Goal: Task Accomplishment & Management: Complete application form

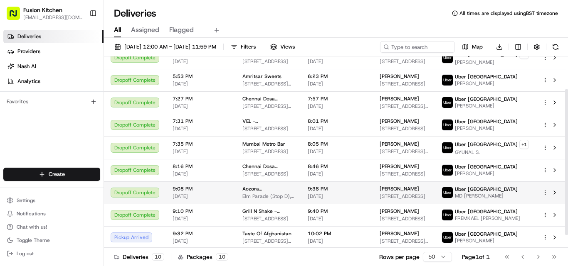
scroll to position [59, 0]
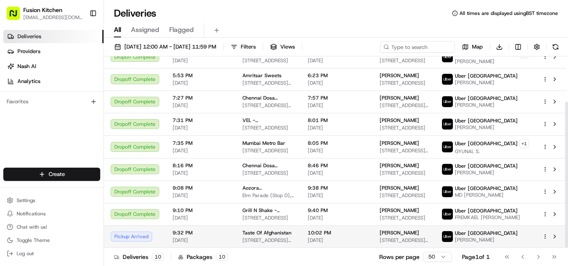
click at [262, 232] on span "Taste Of Afghanistan" at bounding box center [266, 233] width 49 height 7
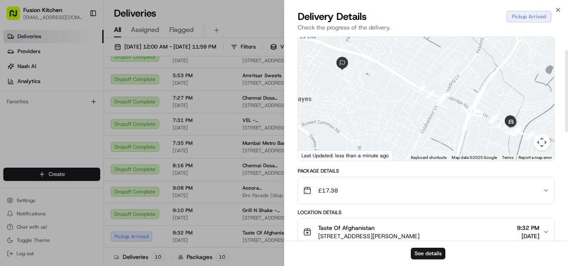
scroll to position [0, 0]
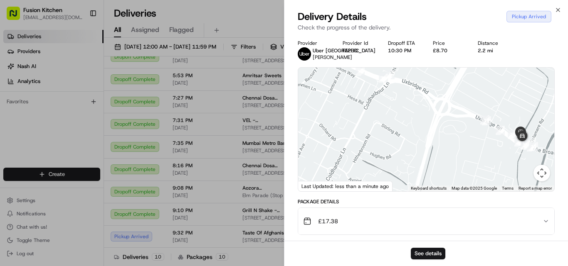
drag, startPoint x: 485, startPoint y: 148, endPoint x: 397, endPoint y: 143, distance: 88.3
click at [397, 143] on div at bounding box center [426, 130] width 256 height 124
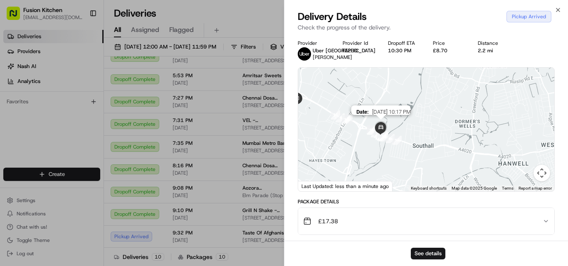
drag, startPoint x: 395, startPoint y: 143, endPoint x: 381, endPoint y: 136, distance: 16.4
click at [381, 136] on img at bounding box center [381, 128] width 17 height 17
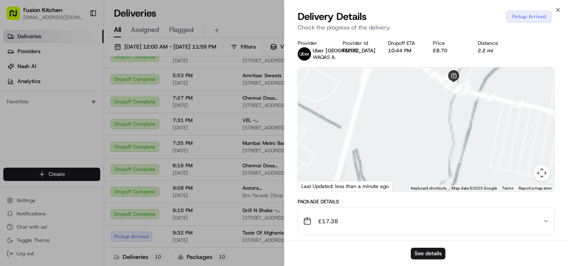
drag, startPoint x: 368, startPoint y: 140, endPoint x: 422, endPoint y: 148, distance: 53.9
click at [422, 148] on div at bounding box center [426, 130] width 256 height 124
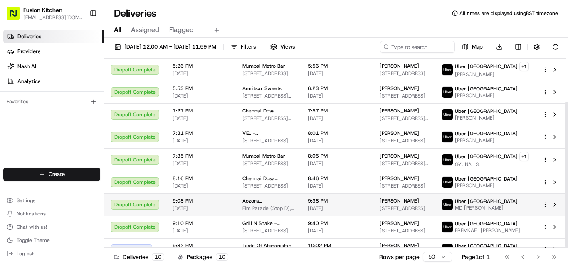
scroll to position [59, 0]
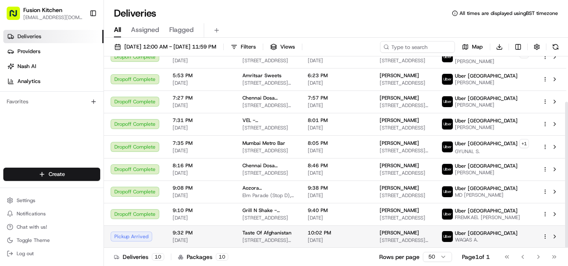
click at [281, 239] on span "[STREET_ADDRESS][PERSON_NAME]" at bounding box center [268, 240] width 52 height 7
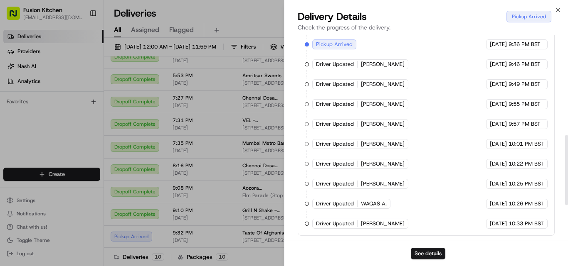
scroll to position [0, 0]
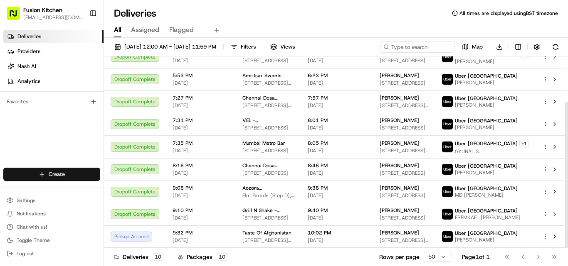
click at [51, 171] on html "Fusion Kitchen hari@fusionpos.uk Toggle Sidebar Deliveries Providers Nash AI An…" at bounding box center [284, 133] width 568 height 266
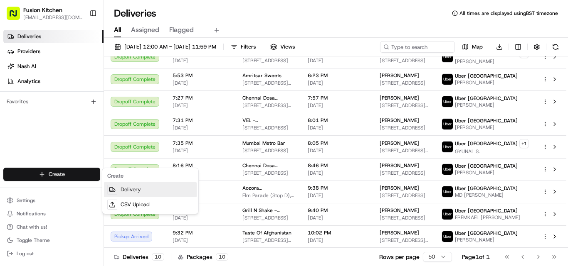
click at [125, 186] on link "Delivery" at bounding box center [150, 190] width 93 height 15
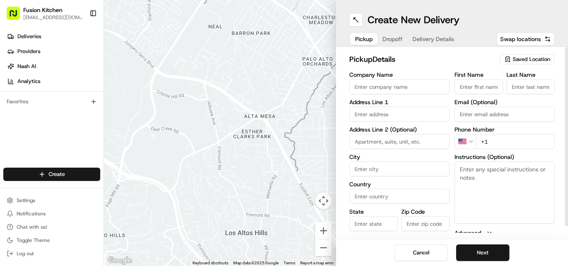
click at [510, 210] on textarea "Instructions (Optional)" at bounding box center [504, 193] width 100 height 62
paste textarea "Mashal Norani. 2 Halls Terrace, Uxbridge Rd, Uxbridge, UB10 0NS"
click at [469, 164] on textarea "Mashal Norani. 2 Halls Terrace, Uxbridge Rd, Uxbridge, UB10 0NS" at bounding box center [504, 193] width 100 height 62
drag, startPoint x: 469, startPoint y: 164, endPoint x: 490, endPoint y: 172, distance: 22.1
click at [490, 172] on textarea "Mashal Norani. 2 Halls Terrace, Uxbridge Rd, Uxbridge, UB10 0NS" at bounding box center [504, 193] width 100 height 62
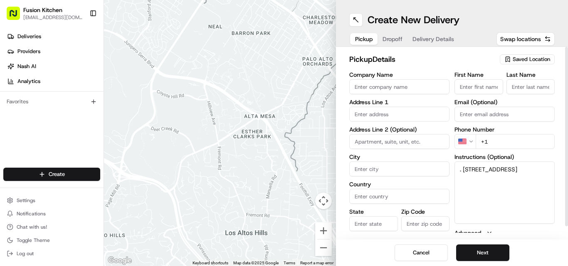
type textarea ". [STREET_ADDRESS]"
click at [467, 78] on label "First Name" at bounding box center [478, 75] width 49 height 6
click at [467, 79] on input "First Name" at bounding box center [478, 86] width 49 height 15
paste input "[PERSON_NAME]"
click at [466, 90] on input "[PERSON_NAME]" at bounding box center [478, 86] width 49 height 15
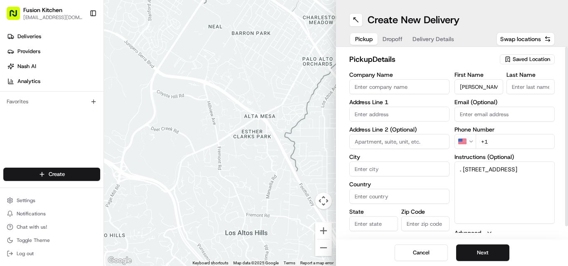
type input "[PERSON_NAME]"
click at [552, 85] on input "Last Name" at bounding box center [530, 86] width 49 height 15
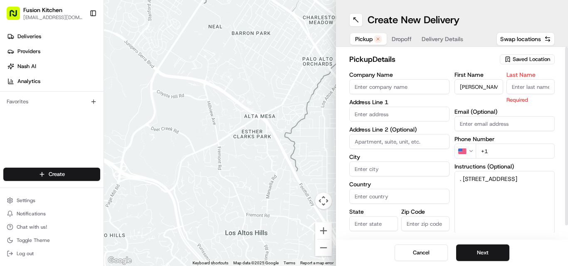
paste input "[PERSON_NAME]"
click at [516, 89] on input "[PERSON_NAME]" at bounding box center [530, 86] width 49 height 15
type input "Norani"
click at [486, 79] on input "[PERSON_NAME]" at bounding box center [478, 86] width 49 height 15
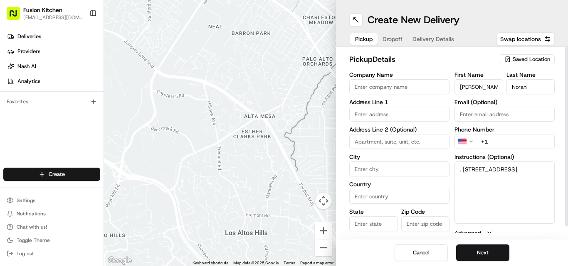
click at [486, 79] on input "[PERSON_NAME]" at bounding box center [478, 86] width 49 height 15
type input "Mashal"
drag, startPoint x: 464, startPoint y: 168, endPoint x: 531, endPoint y: 179, distance: 68.6
click at [531, 179] on textarea ". [STREET_ADDRESS]" at bounding box center [504, 193] width 100 height 62
click at [433, 116] on input "text" at bounding box center [399, 114] width 100 height 15
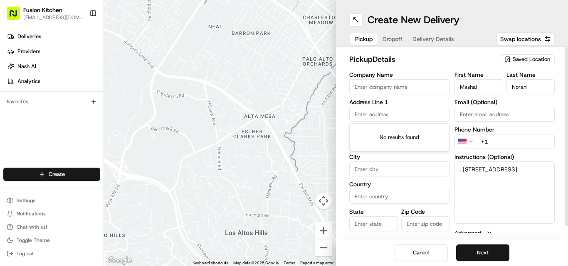
paste input "2 Halls Terrace, Uxbridge Rd, Uxbridge, UB10 0NS"
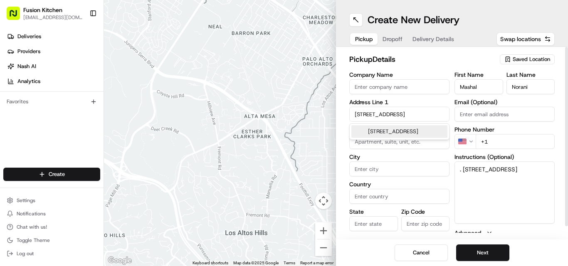
click at [387, 133] on div "2 Uxbridge Rd, Uxbridge, Southall UB4 0JJ, UK" at bounding box center [399, 132] width 96 height 12
type input "[STREET_ADDRESS][PERSON_NAME]"
type input "Hayes"
type input "United Kingdom"
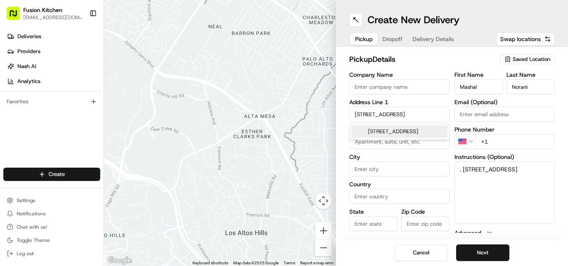
type input "England"
type input "UB4 0JJ"
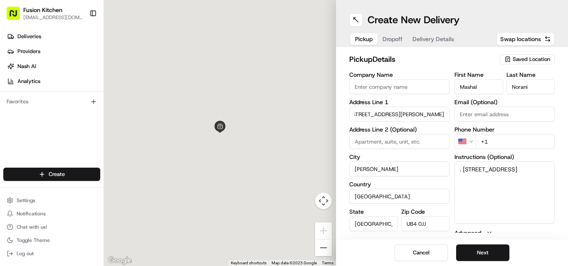
type input "2 Uxbridge Road"
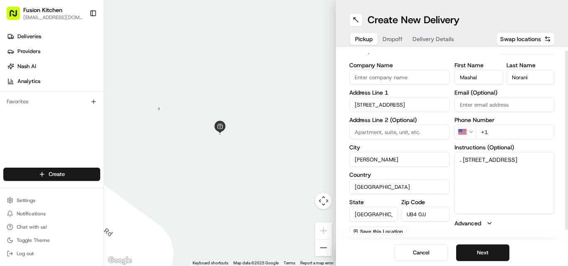
scroll to position [13, 0]
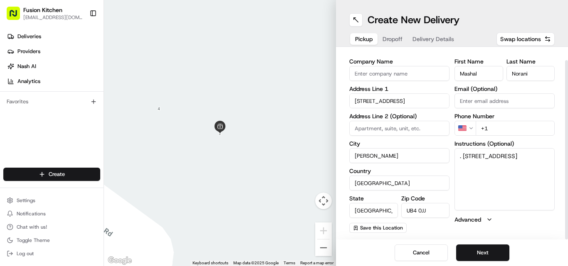
click at [410, 213] on input "UB4 0JJ" at bounding box center [425, 210] width 49 height 15
paste input "2 Halls Terrace, Uxbridge Rd, Uxbridge, UB10 0NS"
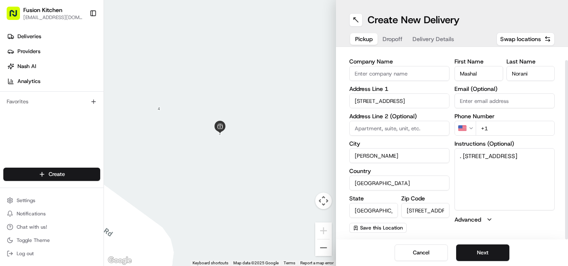
drag, startPoint x: 417, startPoint y: 212, endPoint x: 378, endPoint y: 214, distance: 39.6
click at [378, 214] on div "State England Zip Code 2 Halls Terrace, Uxbridge Rd, Uxbridge, UB10 0NS" at bounding box center [399, 207] width 100 height 22
type input "UB10 0NS"
click at [491, 182] on textarea ". [STREET_ADDRESS]" at bounding box center [504, 179] width 100 height 62
drag, startPoint x: 464, startPoint y: 154, endPoint x: 538, endPoint y: 158, distance: 73.7
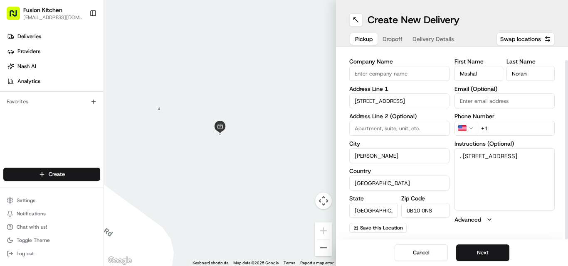
click at [538, 158] on textarea ". [STREET_ADDRESS]" at bounding box center [504, 179] width 100 height 62
click at [366, 104] on input "2 Uxbridge Road" at bounding box center [399, 101] width 100 height 15
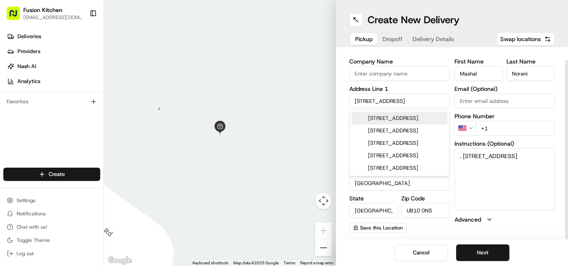
click at [366, 104] on input "2 Uxbridge Road" at bounding box center [399, 101] width 100 height 15
paste input "Halls Terrace, Uxbridge R"
type input "2 Halls Terrace, Uxbridge Rd"
click at [497, 178] on textarea ". [STREET_ADDRESS]" at bounding box center [504, 179] width 100 height 62
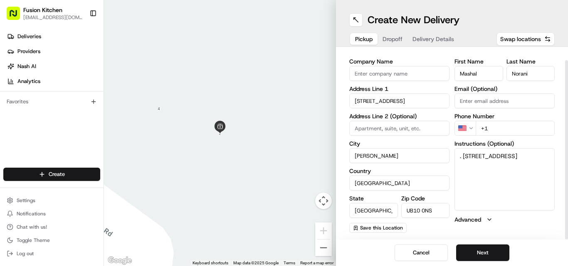
click at [503, 123] on input "+1" at bounding box center [515, 128] width 79 height 15
paste input "44 20 3417 6700"
type input "[PHONE_NUMBER]"
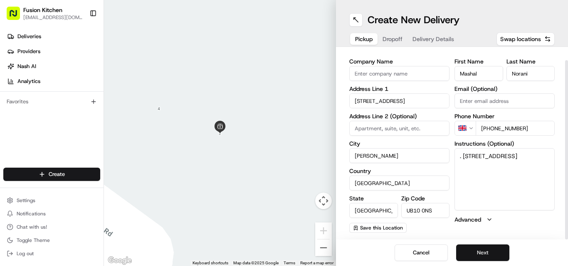
click at [476, 255] on button "Next" at bounding box center [482, 253] width 53 height 17
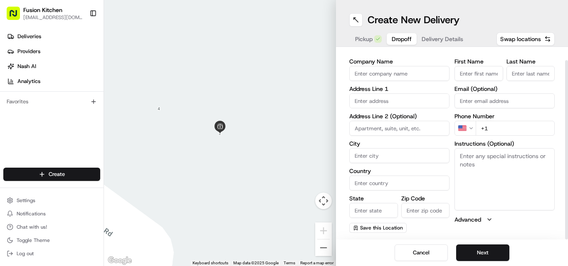
click at [495, 179] on textarea "Instructions (Optional)" at bounding box center [504, 179] width 100 height 62
paste textarea "Elton TAHIRAJ | 07310363879 43, Albion Road, Hayes, UB3 2ST"
click at [467, 156] on textarea "Elton TAHIRAJ | 07310363879 43, Albion Road, Hayes, UB3 2ST" at bounding box center [504, 179] width 100 height 62
drag, startPoint x: 467, startPoint y: 156, endPoint x: 482, endPoint y: 153, distance: 15.2
click at [482, 153] on textarea "Elton TAHIRAJ | 07310363879 43, Albion Road, Hayes, UB3 2ST" at bounding box center [504, 179] width 100 height 62
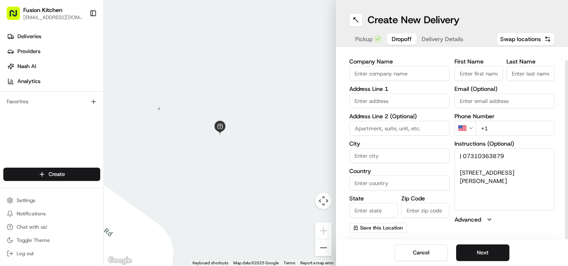
type textarea "| 07310363879 43, Albion Road, Hayes, UB3 2ST"
drag, startPoint x: 461, startPoint y: 89, endPoint x: 474, endPoint y: 78, distance: 17.1
click at [461, 89] on label "Email (Optional)" at bounding box center [504, 89] width 100 height 6
click at [461, 94] on input "Email (Optional)" at bounding box center [504, 101] width 100 height 15
click at [476, 76] on input "First Name" at bounding box center [478, 73] width 49 height 15
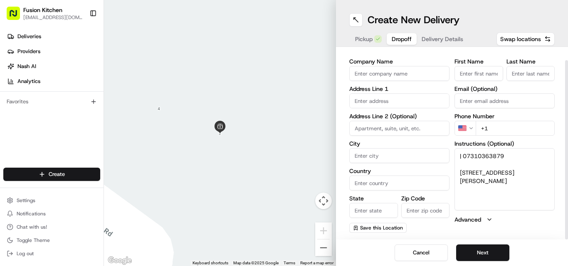
paste input "[PERSON_NAME]"
type input "[PERSON_NAME]"
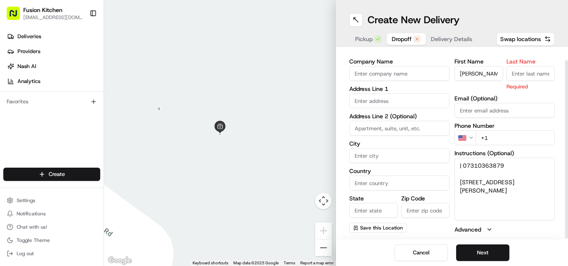
click at [543, 76] on input "Last Name" at bounding box center [530, 73] width 49 height 15
paste input "[PERSON_NAME]"
click at [520, 73] on input "[PERSON_NAME]" at bounding box center [530, 73] width 49 height 15
type input "TAHIRAJ"
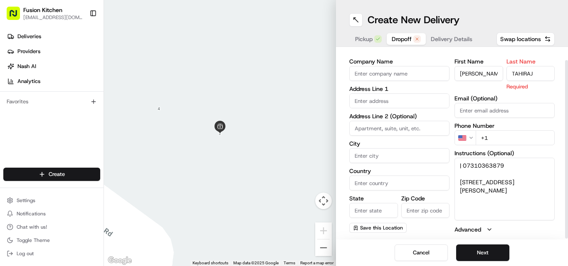
click at [487, 70] on input "[PERSON_NAME]" at bounding box center [478, 73] width 49 height 15
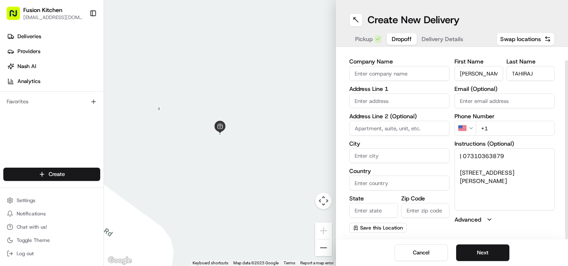
click at [487, 70] on input "Elton" at bounding box center [478, 73] width 49 height 15
type input "Elton"
click at [476, 156] on textarea "| 07310363879 43, Albion Road, Hayes, UB3 2ST" at bounding box center [504, 179] width 100 height 62
click at [459, 129] on html "Fusion Kitchen hari@fusionpos.uk Toggle Sidebar Deliveries Providers Nash AI An…" at bounding box center [284, 133] width 568 height 266
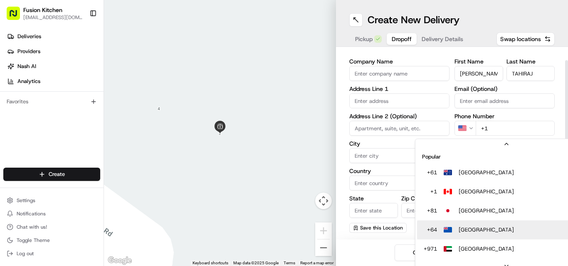
scroll to position [26, 0]
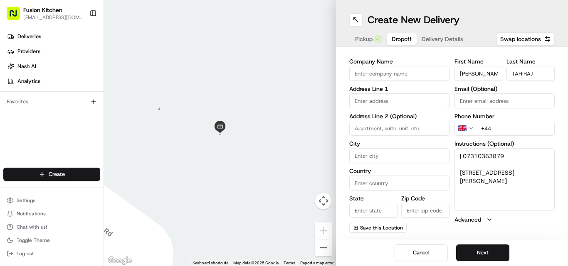
click at [504, 125] on input "+44" at bounding box center [515, 128] width 79 height 15
paste input "07310 363879"
type input "+44 07310 363879"
click at [457, 170] on textarea "| 07310363879 43, Albion Road, Hayes, UB3 2ST" at bounding box center [504, 179] width 100 height 62
drag, startPoint x: 457, startPoint y: 170, endPoint x: 516, endPoint y: 182, distance: 60.1
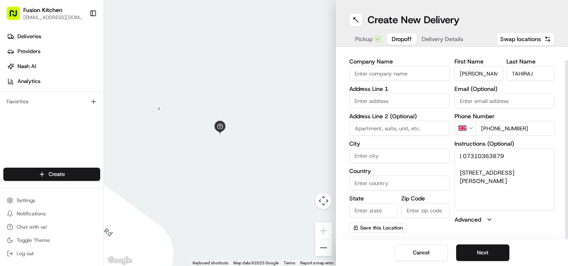
click at [516, 182] on textarea "| 07310363879 43, Albion Road, Hayes, UB3 2ST" at bounding box center [504, 179] width 100 height 62
click at [387, 89] on label "Address Line 1" at bounding box center [399, 89] width 100 height 6
click at [387, 105] on input "text" at bounding box center [399, 101] width 100 height 15
paste input "43, Albion Road, Hayes, UB3 2ST"
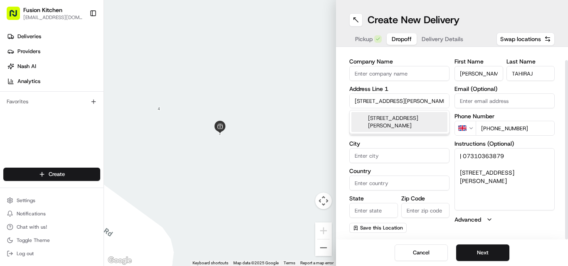
click at [385, 117] on div "43 Albion Road, Hayes UB3 2ST, UK" at bounding box center [399, 122] width 96 height 20
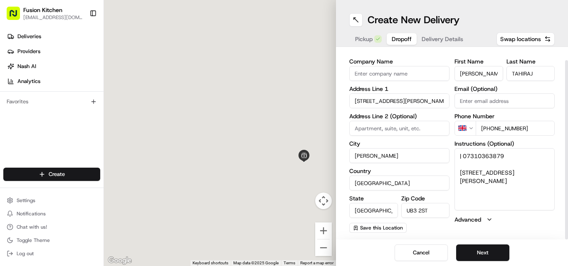
type input "[STREET_ADDRESS][PERSON_NAME]"
type input "Hayes"
type input "United Kingdom"
type input "England"
type input "UB3 2ST"
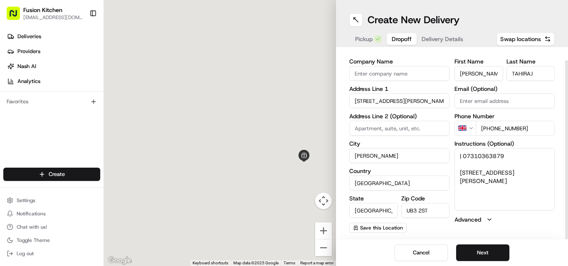
type input "43 Albion Road"
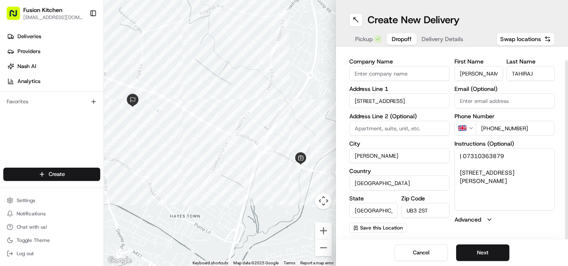
drag, startPoint x: 464, startPoint y: 158, endPoint x: 422, endPoint y: 162, distance: 41.7
click at [422, 162] on div "Company Name Address Line 1 43 Albion Road Address Line 2 (Optional) City Hayes…" at bounding box center [451, 146] width 205 height 175
type textarea "Please call 07310363879. 43, Albion Road, Hayes, UB3 2ST"
click at [491, 252] on button "Next" at bounding box center [482, 253] width 53 height 17
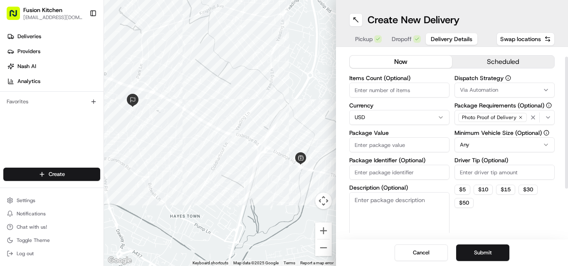
click at [376, 121] on html "Fusion Kitchen hari@fusionpos.uk Toggle Sidebar Deliveries Providers Nash AI An…" at bounding box center [284, 133] width 568 height 266
click at [368, 139] on input "Package Value" at bounding box center [399, 145] width 100 height 15
paste input "17.38"
type input "17.38"
click at [365, 34] on button "Pickup" at bounding box center [368, 39] width 37 height 12
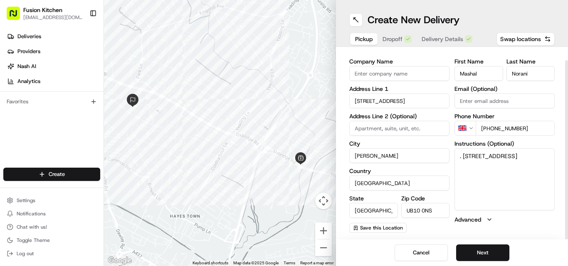
click at [397, 80] on input "Company Name" at bounding box center [399, 73] width 100 height 15
click at [380, 67] on input "Company Name" at bounding box center [399, 73] width 100 height 15
paste input "Taste Of Afghanistan"
type input "Taste Of Afghanistan"
drag, startPoint x: 540, startPoint y: 215, endPoint x: 567, endPoint y: 215, distance: 27.4
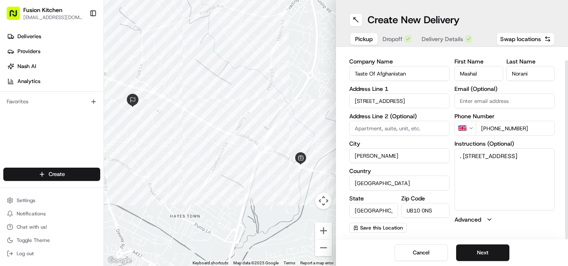
click at [567, 215] on html "Fusion Kitchen hari@fusionpos.uk Toggle Sidebar Deliveries Providers Nash AI An…" at bounding box center [284, 133] width 568 height 266
click at [30, 40] on link "Deliveries" at bounding box center [53, 36] width 100 height 13
click at [402, 39] on span "Dropoff" at bounding box center [392, 39] width 20 height 8
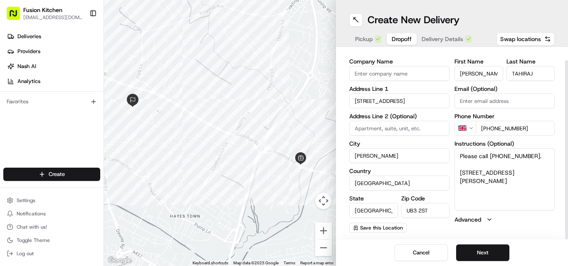
click at [435, 39] on span "Delivery Details" at bounding box center [443, 39] width 42 height 8
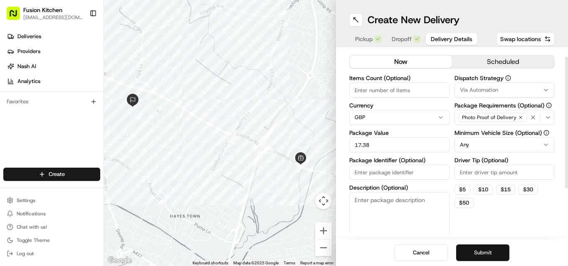
click at [481, 253] on button "Submit" at bounding box center [482, 253] width 53 height 17
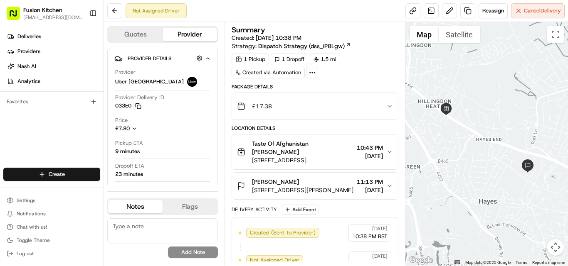
scroll to position [15, 0]
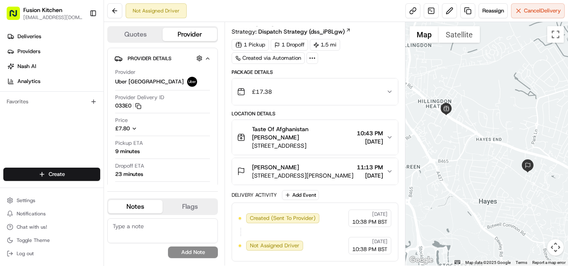
click at [313, 147] on span "[STREET_ADDRESS]" at bounding box center [302, 146] width 101 height 8
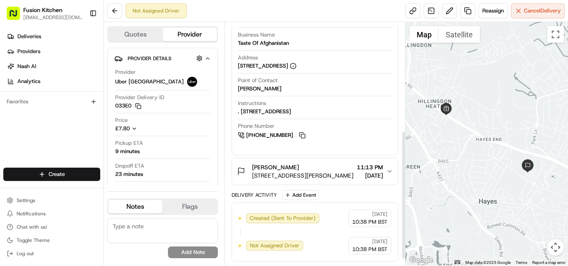
scroll to position [93, 0]
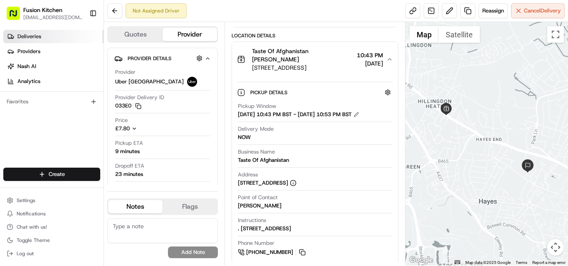
click at [27, 38] on span "Deliveries" at bounding box center [29, 36] width 24 height 7
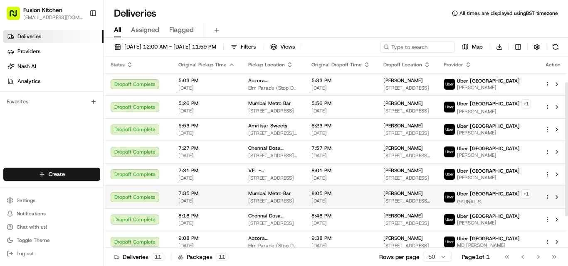
scroll to position [82, 0]
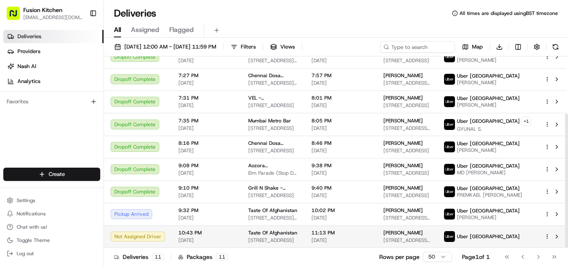
click at [271, 241] on span "[STREET_ADDRESS]" at bounding box center [273, 240] width 50 height 7
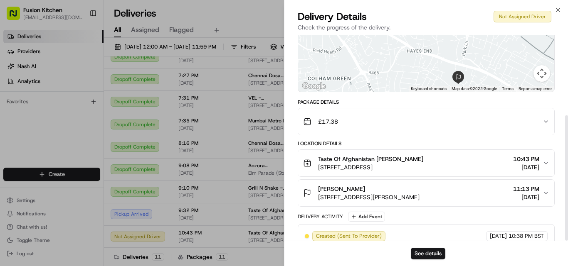
scroll to position [132, 0]
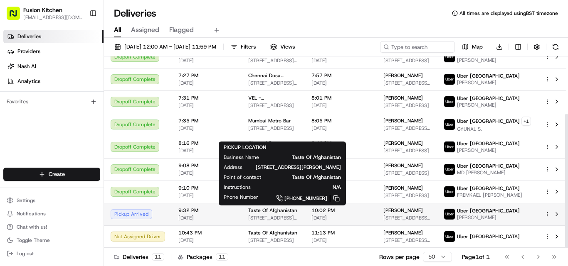
click at [262, 210] on span "Taste Of Afghanistan" at bounding box center [272, 210] width 49 height 7
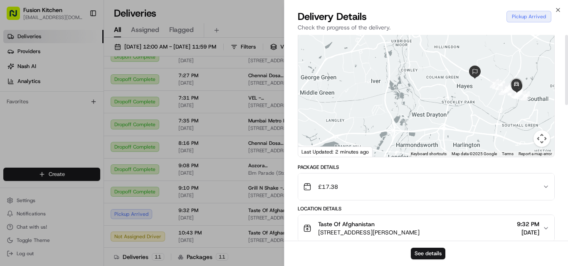
scroll to position [0, 0]
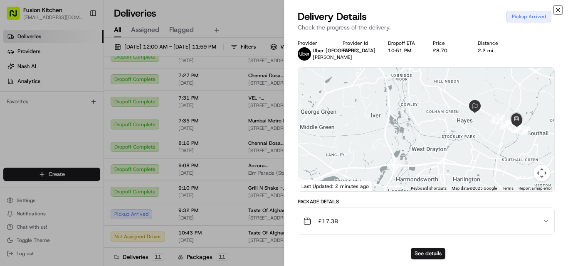
click at [560, 10] on icon "button" at bounding box center [558, 10] width 7 height 7
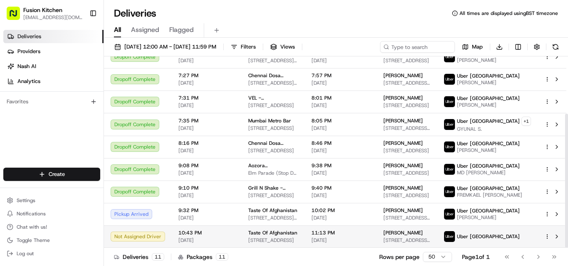
click at [286, 240] on span "[STREET_ADDRESS]" at bounding box center [273, 240] width 50 height 7
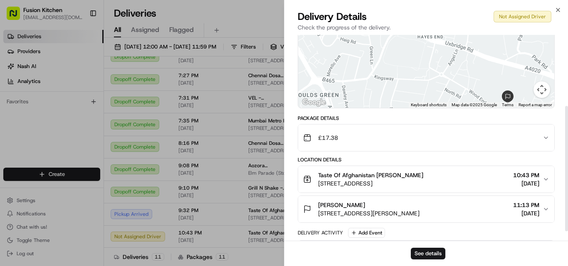
scroll to position [132, 0]
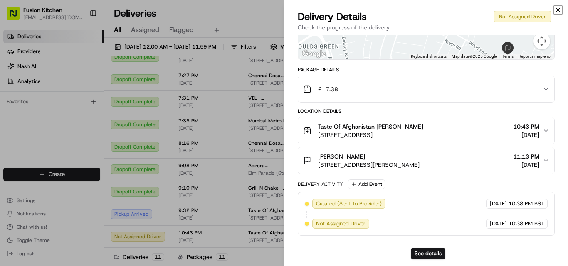
click at [559, 9] on icon "button" at bounding box center [558, 10] width 7 height 7
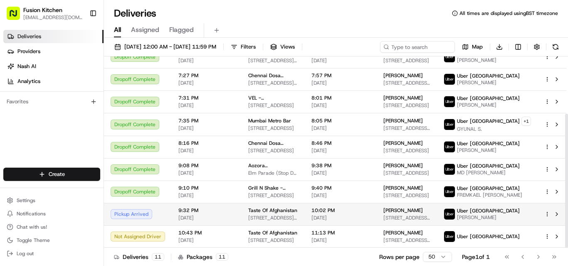
click at [276, 214] on span "Taste Of Afghanistan" at bounding box center [272, 210] width 49 height 7
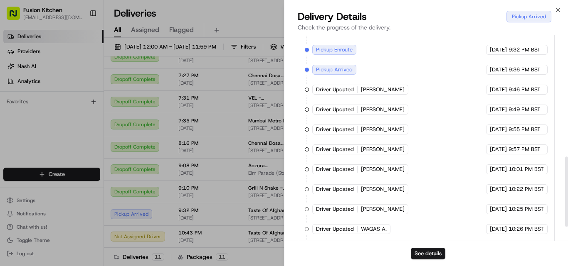
scroll to position [398, 0]
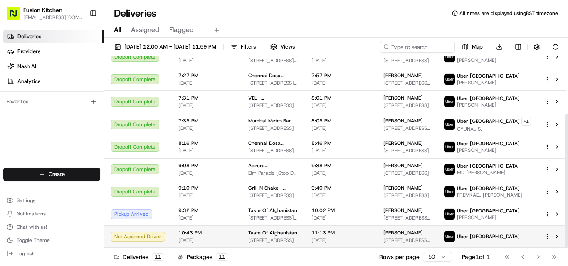
click at [263, 235] on span "Taste Of Afghanistan" at bounding box center [272, 233] width 49 height 7
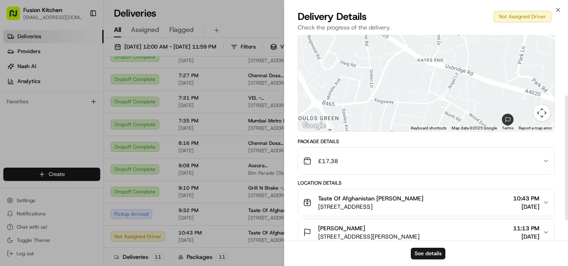
scroll to position [132, 0]
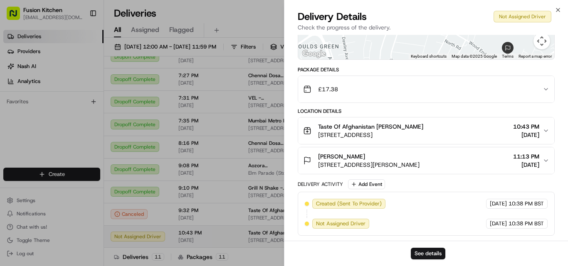
drag, startPoint x: 151, startPoint y: 236, endPoint x: 240, endPoint y: 238, distance: 89.0
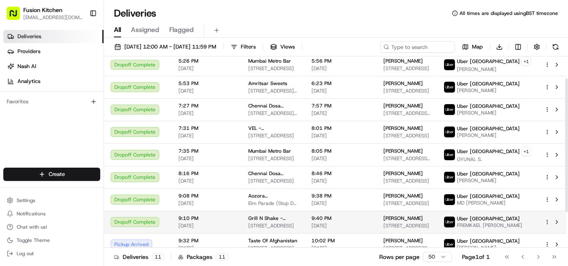
scroll to position [82, 0]
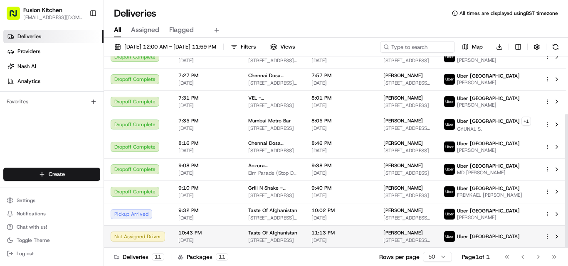
click at [280, 241] on span "[STREET_ADDRESS]" at bounding box center [273, 240] width 50 height 7
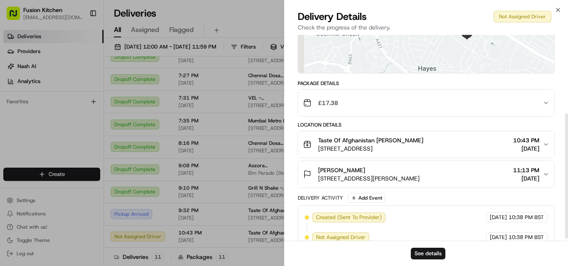
scroll to position [132, 0]
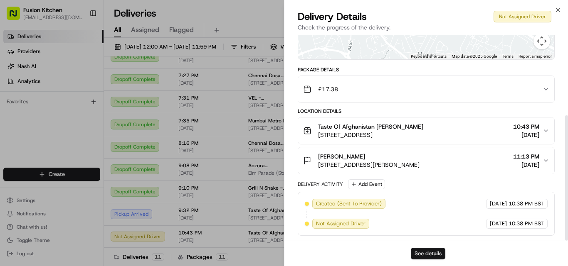
click at [415, 254] on button "See details" at bounding box center [428, 254] width 35 height 12
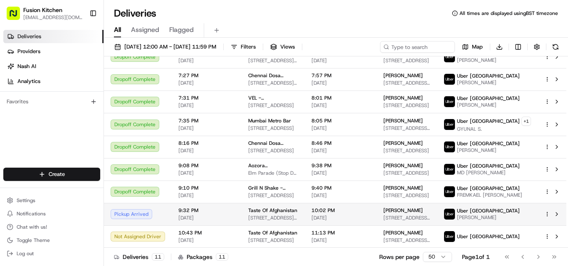
click at [266, 214] on span "Taste Of Afghanistan" at bounding box center [272, 210] width 49 height 7
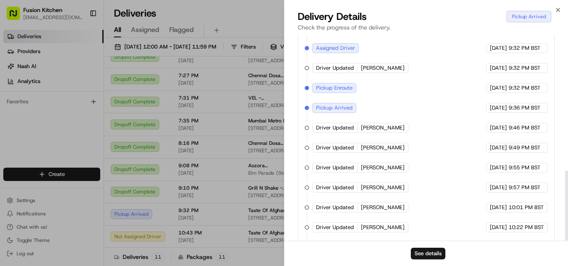
scroll to position [398, 0]
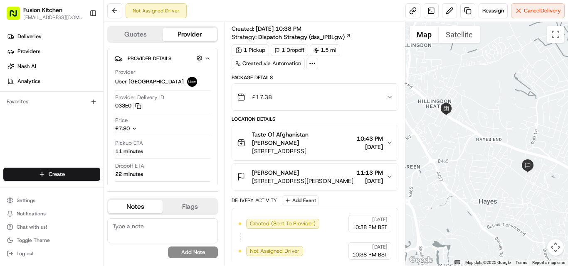
scroll to position [15, 0]
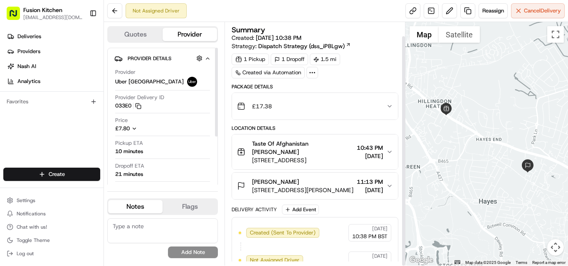
scroll to position [15, 0]
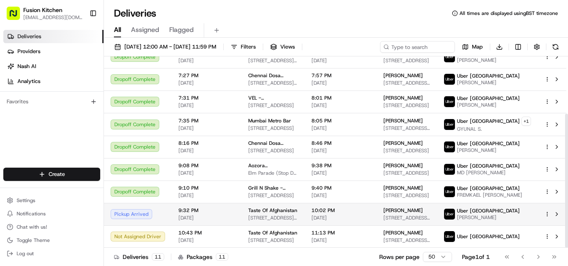
click at [266, 217] on span "[STREET_ADDRESS][PERSON_NAME]" at bounding box center [273, 218] width 50 height 7
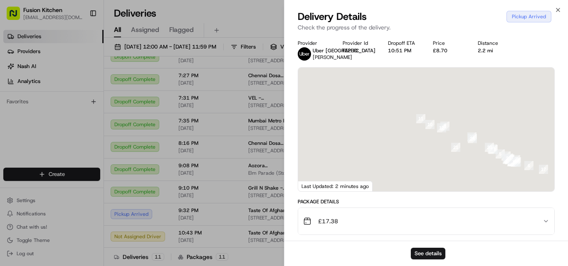
scroll to position [398, 0]
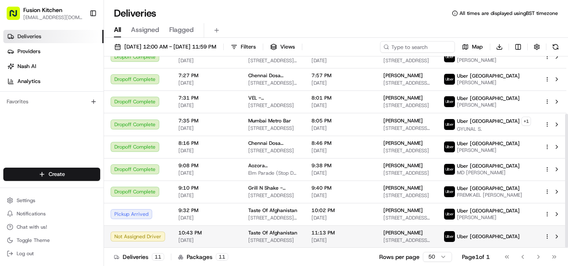
click at [279, 236] on span "Taste Of Afghanistan" at bounding box center [272, 233] width 49 height 7
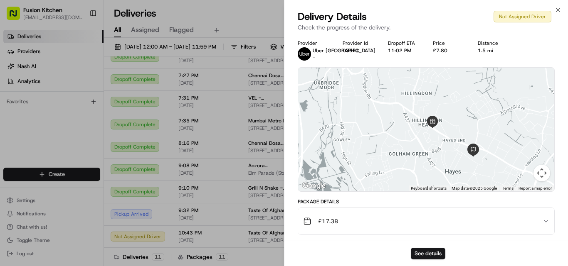
scroll to position [132, 0]
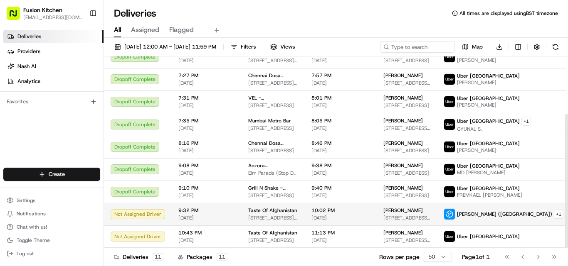
click at [377, 216] on td "10:02 PM 08/23/2025" at bounding box center [341, 214] width 72 height 22
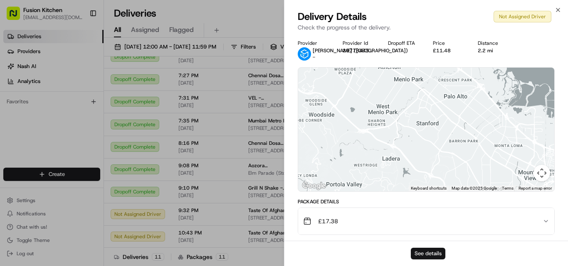
click at [436, 255] on button "See details" at bounding box center [428, 254] width 35 height 12
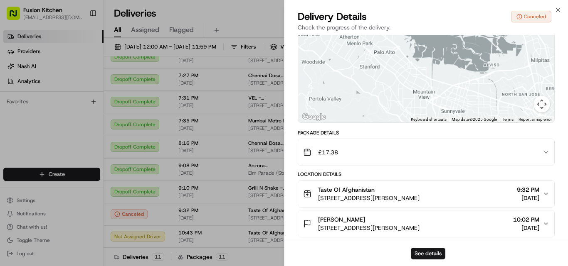
scroll to position [152, 0]
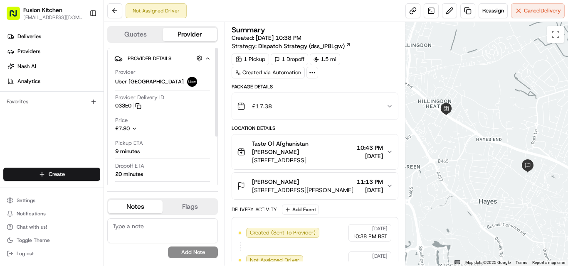
scroll to position [15, 0]
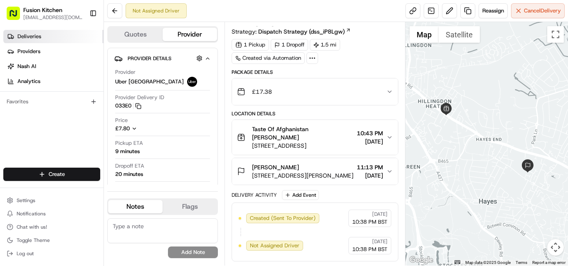
click at [41, 38] on link "Deliveries" at bounding box center [53, 36] width 100 height 13
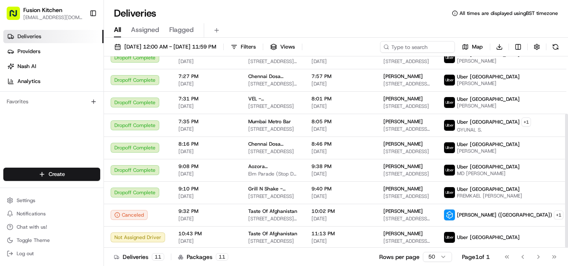
scroll to position [82, 0]
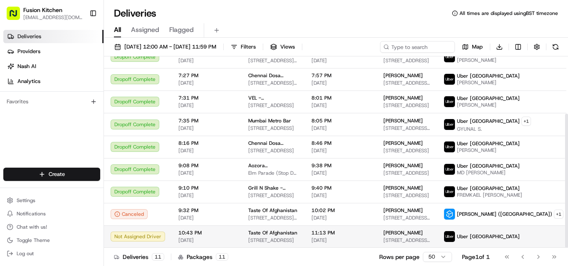
click at [264, 241] on span "[STREET_ADDRESS]" at bounding box center [273, 240] width 50 height 7
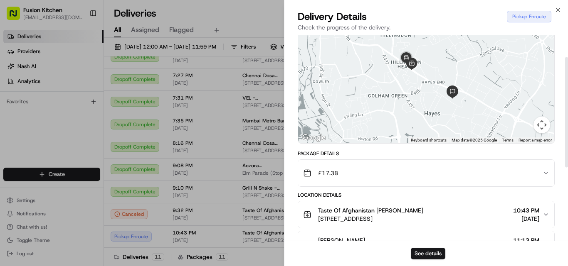
scroll to position [42, 0]
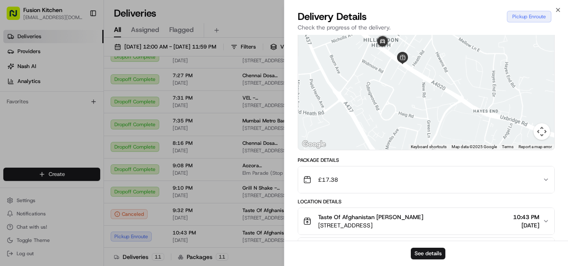
drag, startPoint x: 402, startPoint y: 84, endPoint x: 396, endPoint y: 78, distance: 8.3
click at [376, 110] on div at bounding box center [426, 88] width 256 height 124
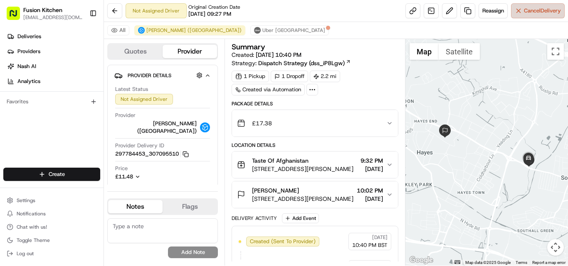
click at [531, 11] on span "Cancel Delivery" at bounding box center [542, 10] width 37 height 7
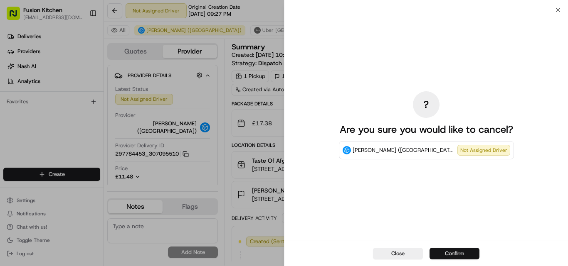
click at [460, 250] on button "Confirm" at bounding box center [454, 254] width 50 height 12
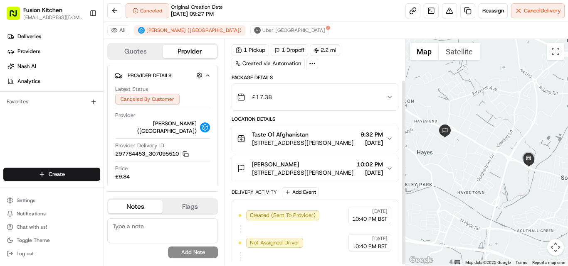
scroll to position [51, 0]
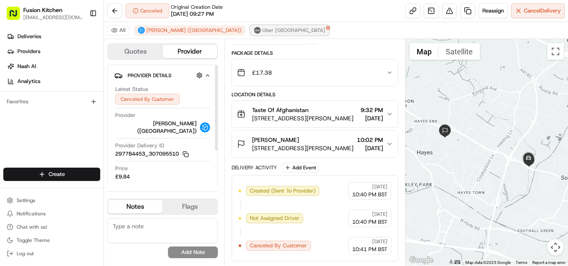
click at [262, 32] on span "Uber [GEOGRAPHIC_DATA]" at bounding box center [293, 30] width 63 height 7
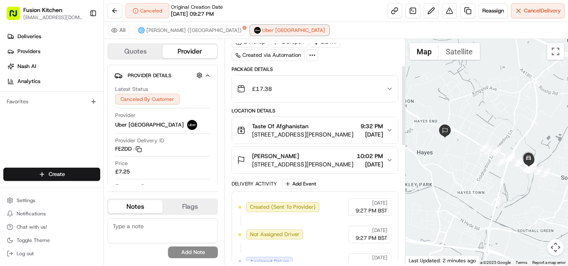
scroll to position [0, 0]
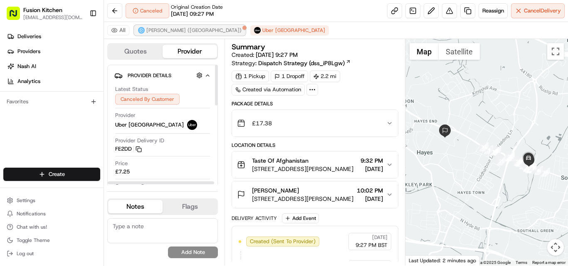
click at [151, 27] on span "[PERSON_NAME] ([GEOGRAPHIC_DATA])" at bounding box center [193, 30] width 95 height 7
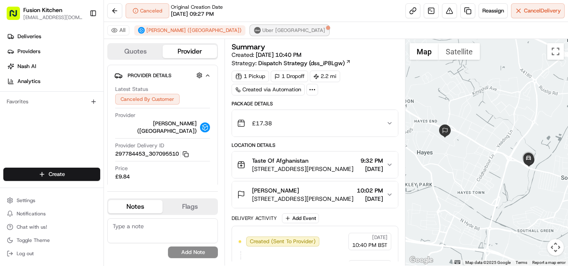
click at [262, 31] on span "Uber [GEOGRAPHIC_DATA]" at bounding box center [293, 30] width 63 height 7
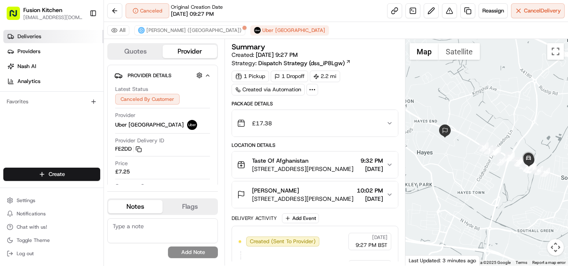
click at [28, 34] on span "Deliveries" at bounding box center [29, 36] width 24 height 7
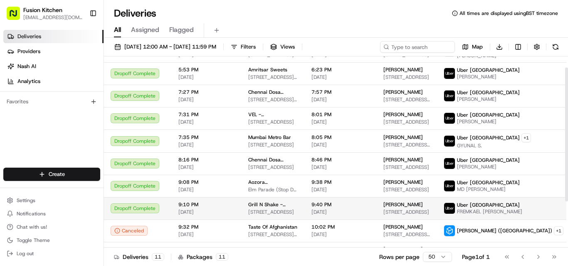
scroll to position [82, 0]
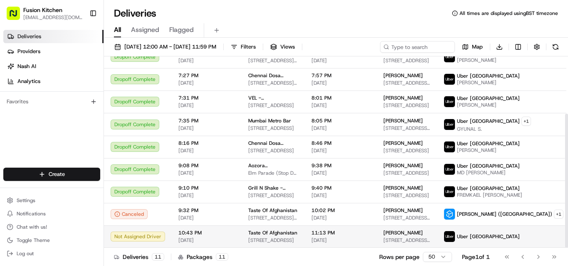
click at [296, 227] on td "Taste Of [GEOGRAPHIC_DATA] [STREET_ADDRESS]" at bounding box center [273, 237] width 63 height 22
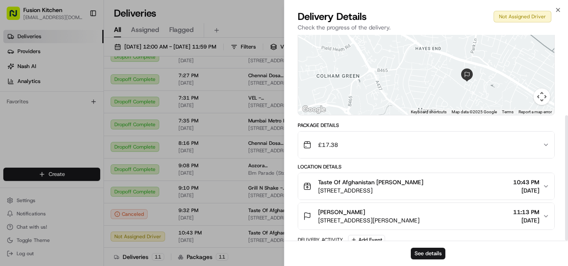
scroll to position [132, 0]
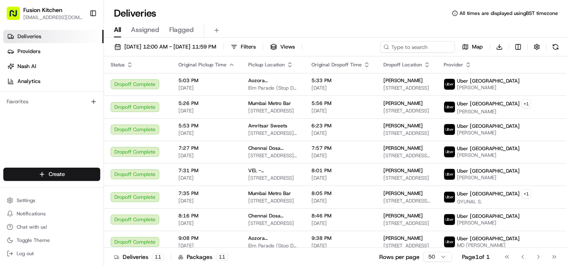
scroll to position [82, 0]
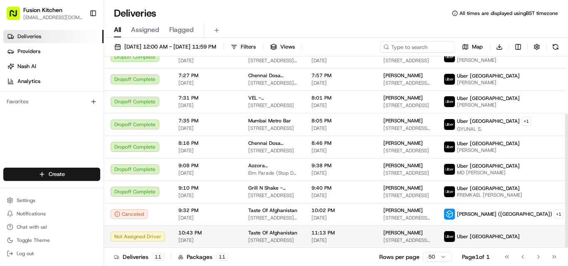
click at [289, 226] on td "Taste Of [GEOGRAPHIC_DATA] [STREET_ADDRESS]" at bounding box center [273, 237] width 63 height 22
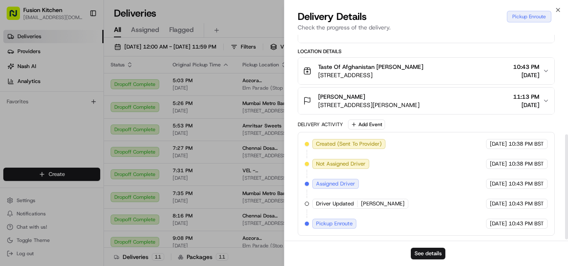
scroll to position [0, 0]
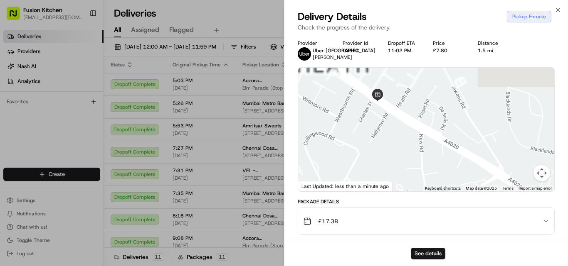
drag, startPoint x: 382, startPoint y: 128, endPoint x: 383, endPoint y: 165, distance: 36.2
click at [383, 165] on div at bounding box center [426, 130] width 256 height 124
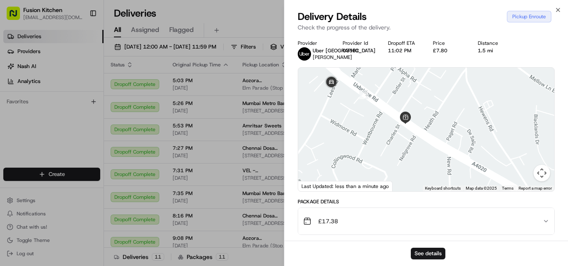
drag, startPoint x: 356, startPoint y: 133, endPoint x: 383, endPoint y: 143, distance: 28.7
click at [383, 143] on div at bounding box center [426, 130] width 256 height 124
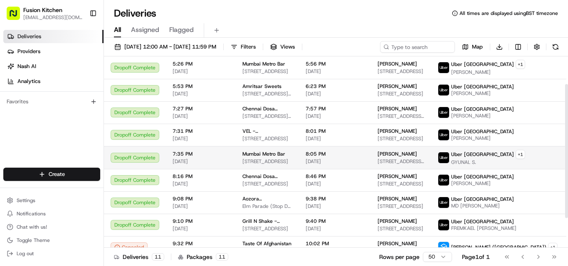
scroll to position [82, 0]
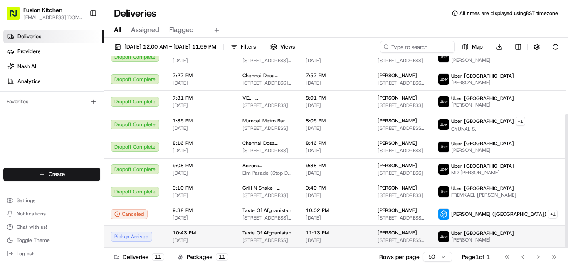
click at [292, 241] on span "[STREET_ADDRESS]" at bounding box center [267, 240] width 50 height 7
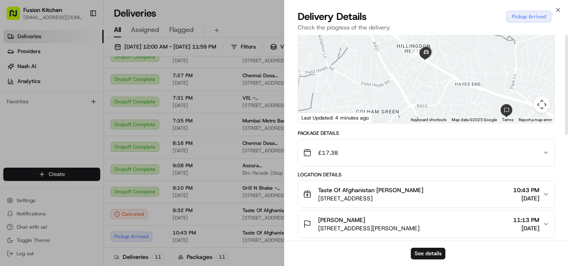
scroll to position [0, 0]
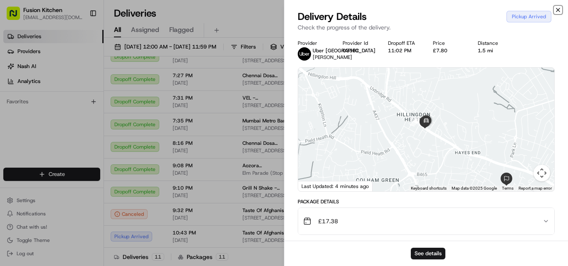
click at [558, 12] on icon "button" at bounding box center [558, 10] width 7 height 7
